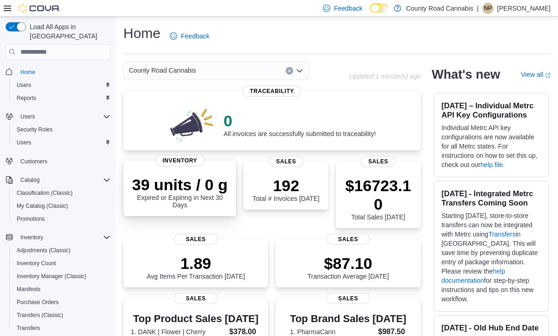
click at [207, 182] on p "39 units / 0 g" at bounding box center [180, 185] width 98 height 19
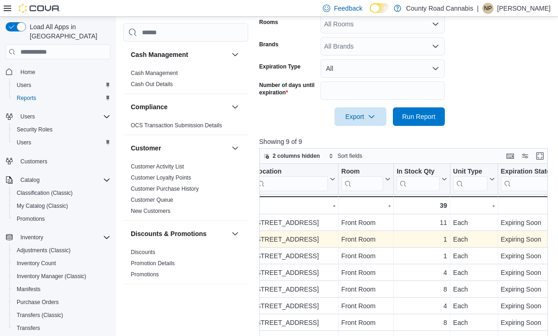
scroll to position [186, 0]
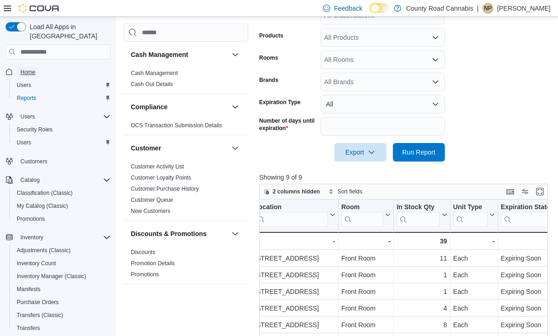
click at [35, 69] on span "Home" at bounding box center [27, 72] width 15 height 7
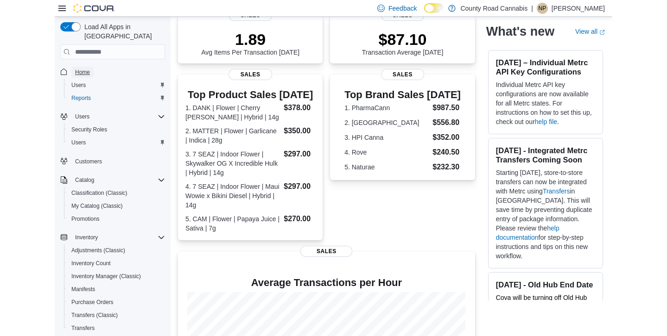
scroll to position [227, 0]
